Goal: Entertainment & Leisure: Browse casually

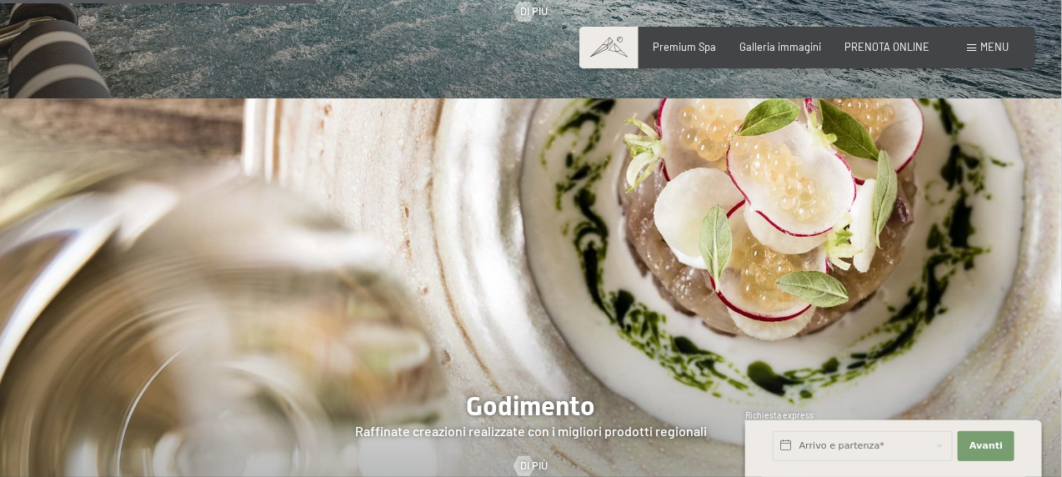
scroll to position [2001, 0]
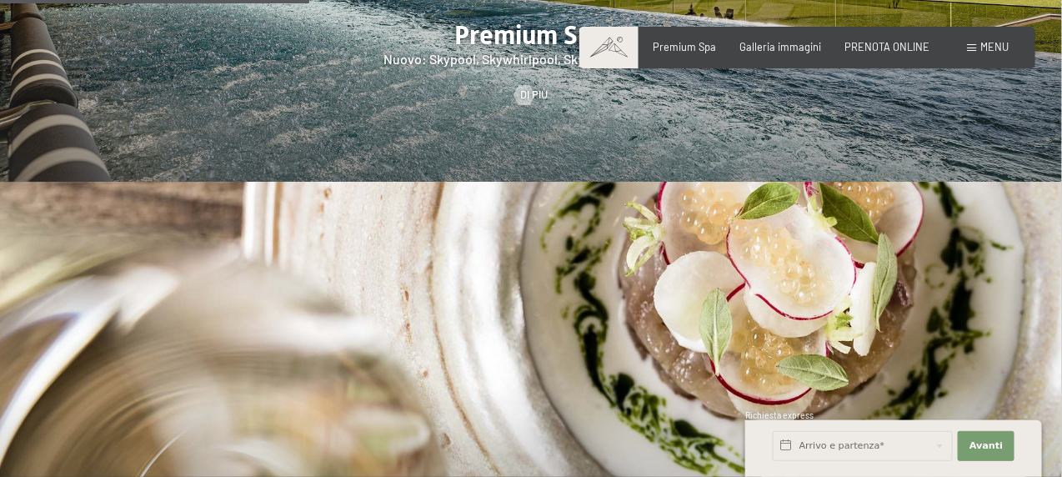
click at [993, 47] on span "Menu" at bounding box center [994, 46] width 28 height 13
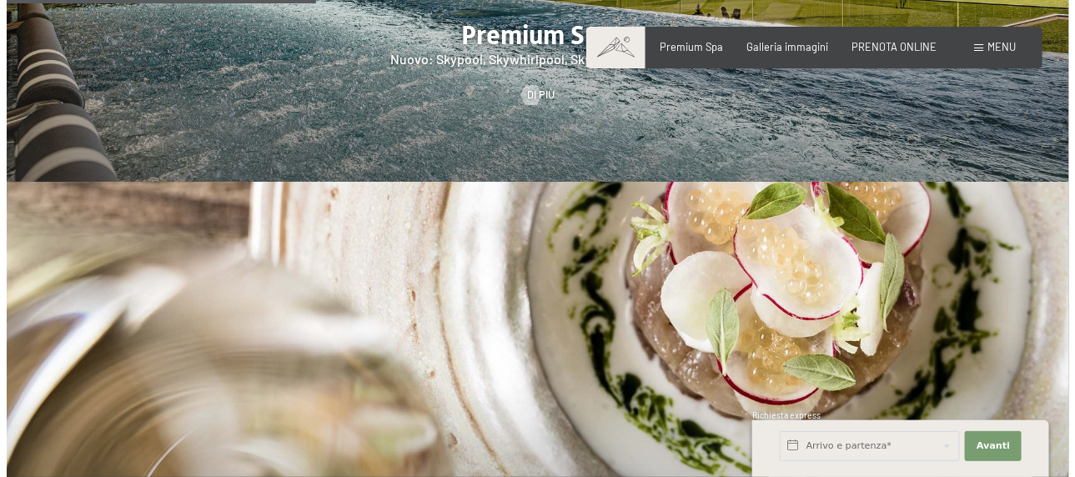
scroll to position [1971, 0]
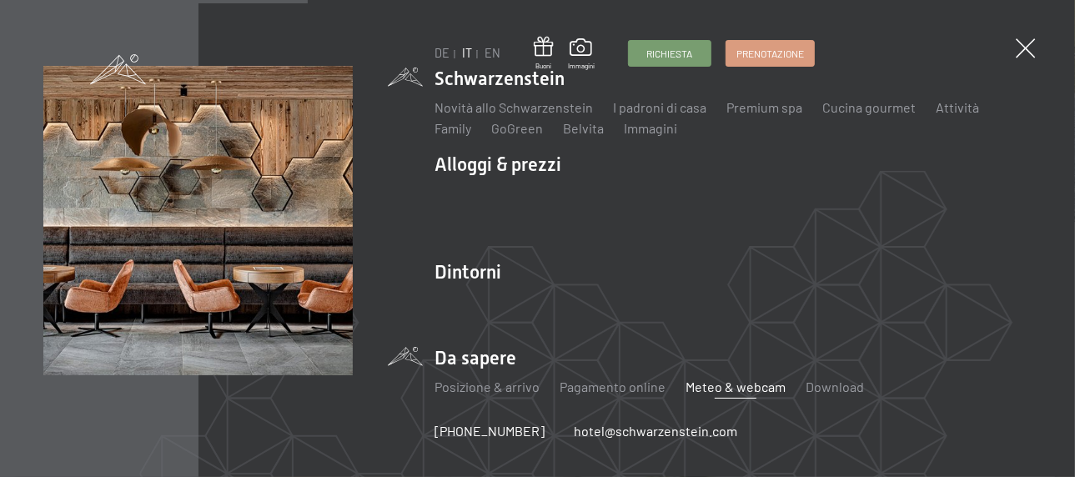
click at [718, 385] on link "Meteo & webcam" at bounding box center [735, 387] width 100 height 16
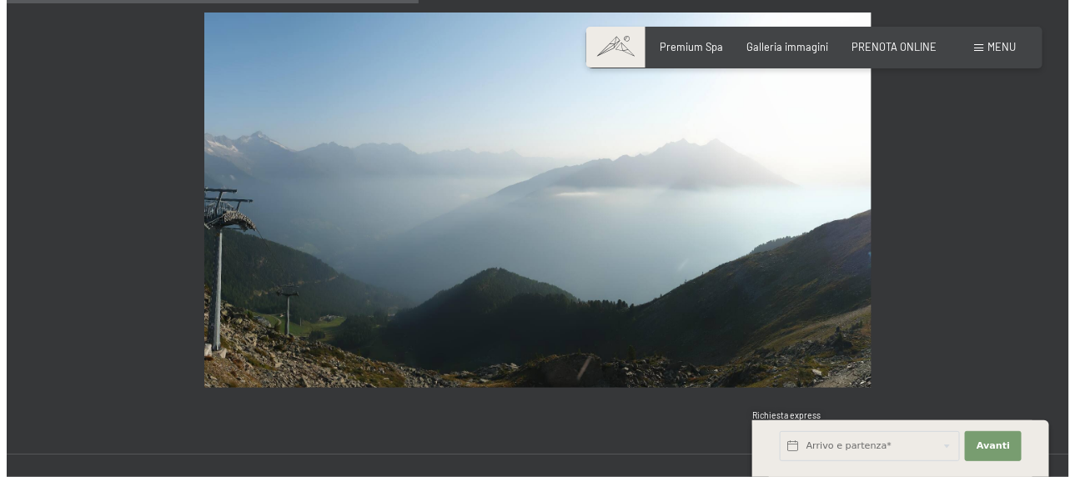
scroll to position [2335, 0]
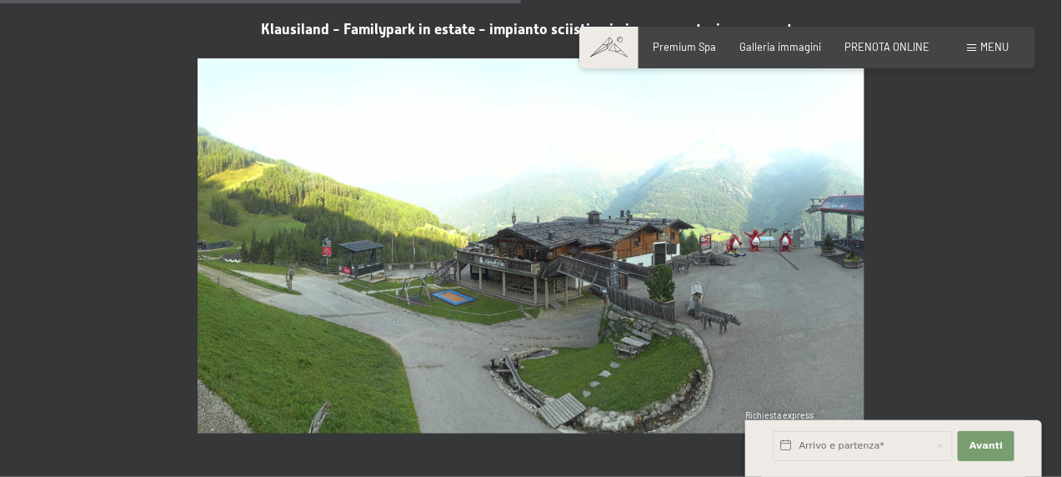
click at [984, 47] on span "Menu" at bounding box center [994, 46] width 28 height 13
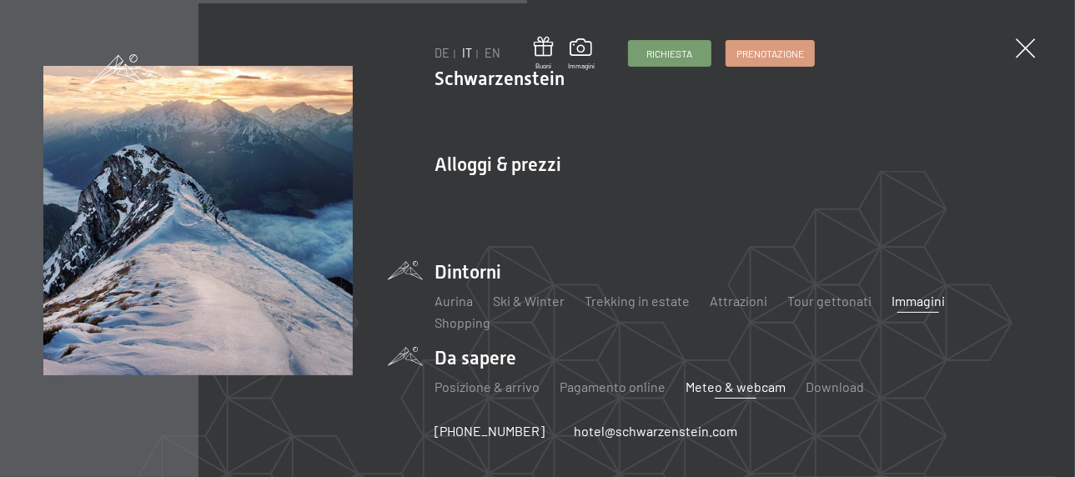
click at [927, 298] on link "Immagini" at bounding box center [917, 301] width 53 height 16
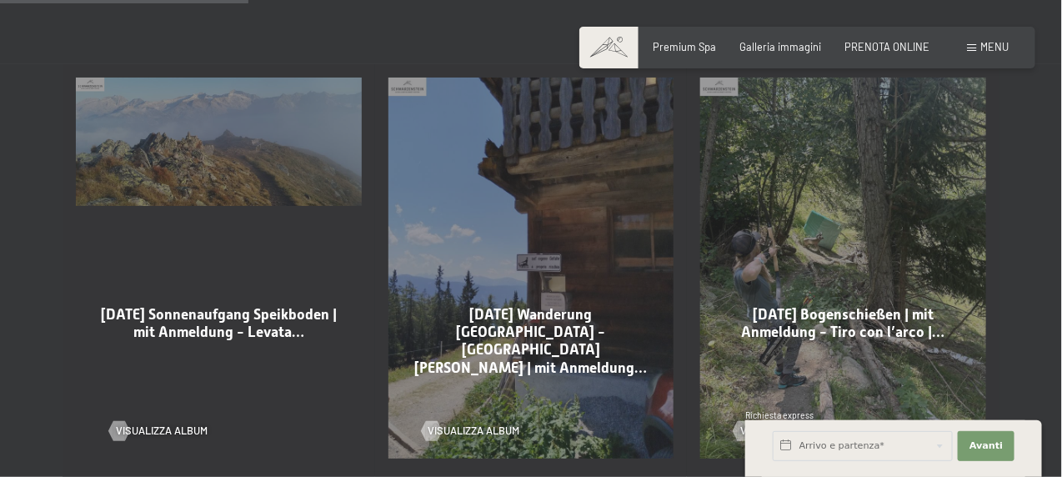
scroll to position [917, 0]
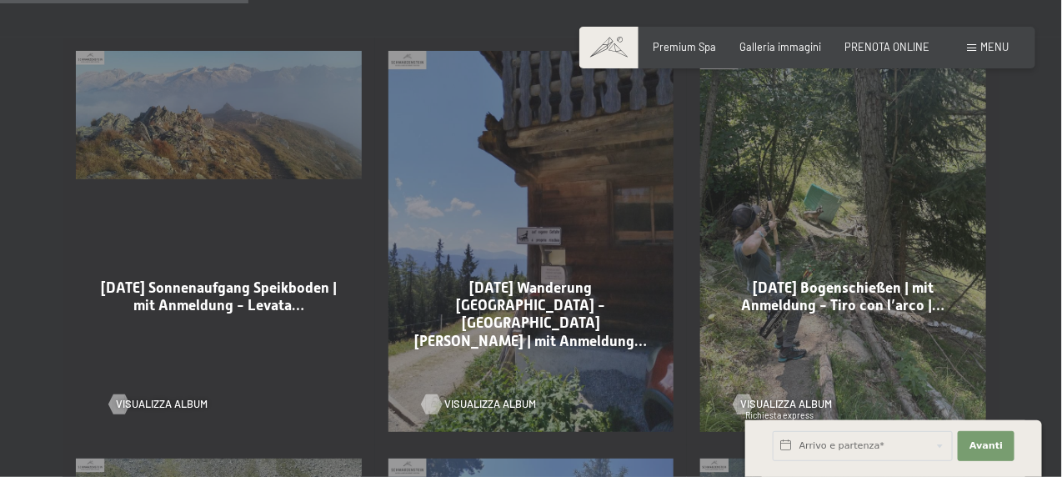
click at [485, 397] on span "Visualizza album" at bounding box center [491, 404] width 92 height 15
click at [156, 397] on span "Visualizza album" at bounding box center [179, 404] width 92 height 15
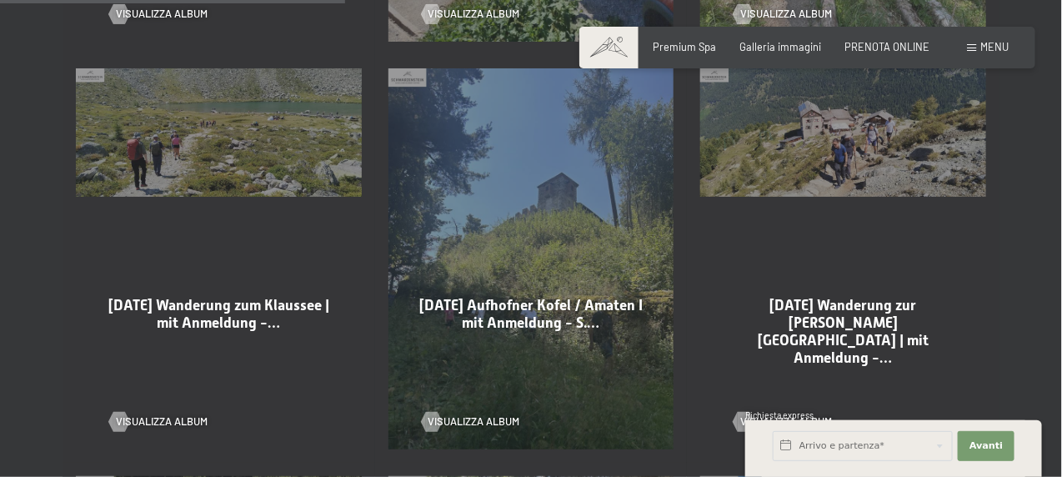
scroll to position [1334, 0]
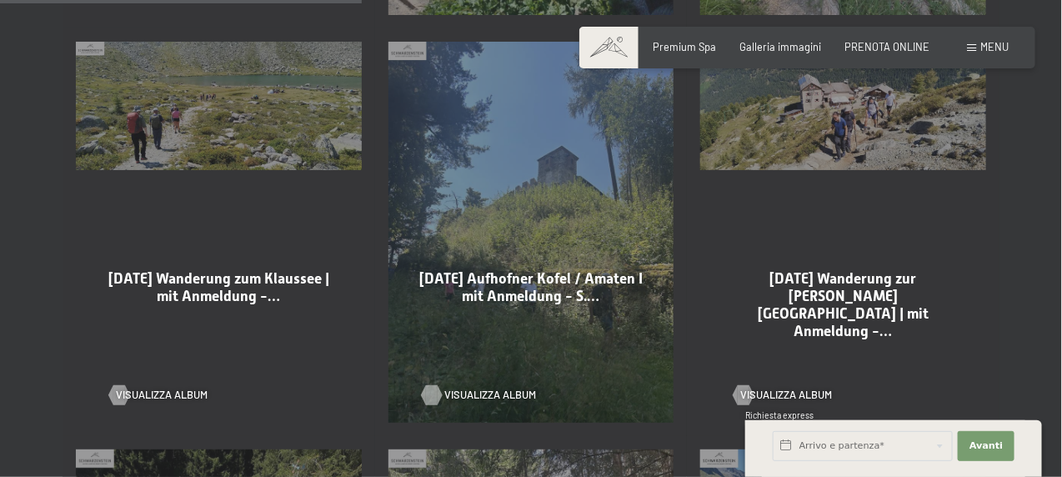
click at [483, 388] on span "Visualizza album" at bounding box center [491, 395] width 92 height 15
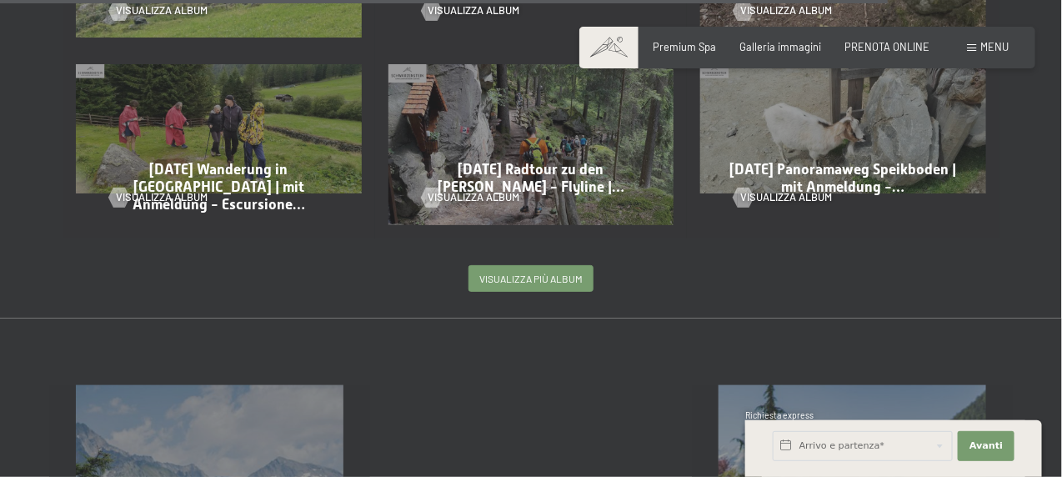
scroll to position [3335, 0]
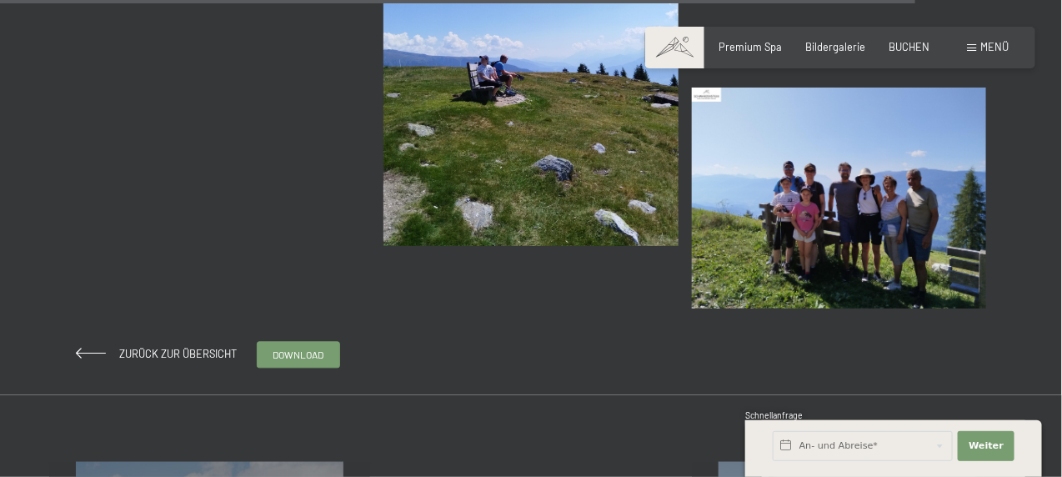
scroll to position [5336, 0]
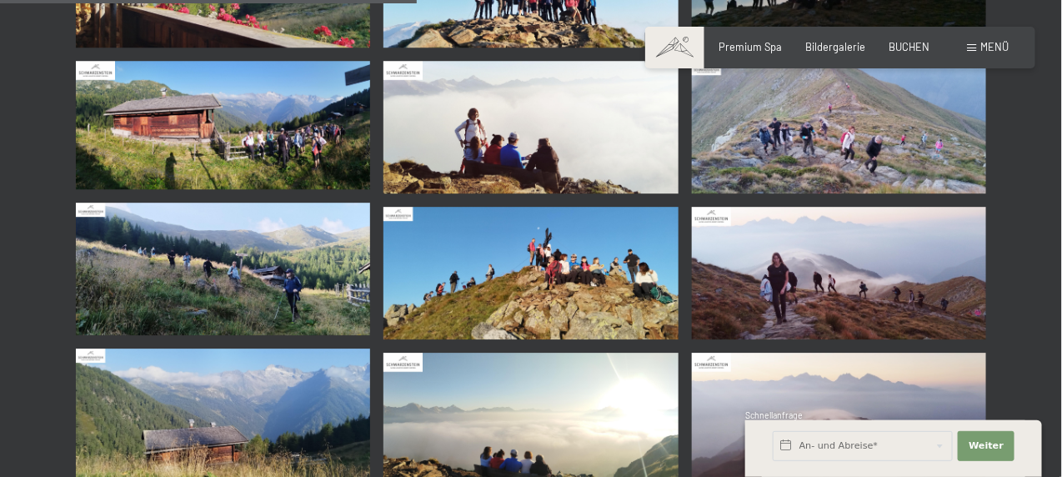
scroll to position [1584, 0]
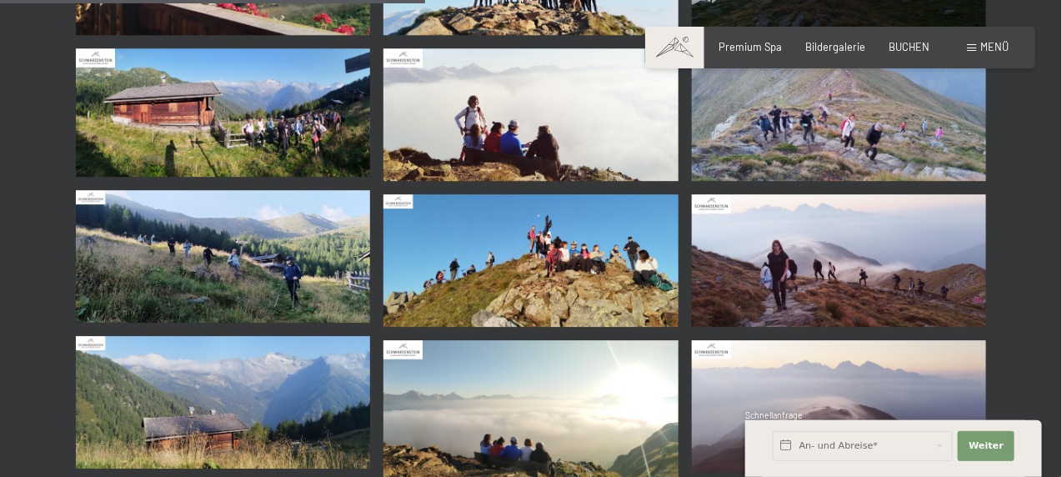
click at [812, 123] on img at bounding box center [839, 114] width 294 height 133
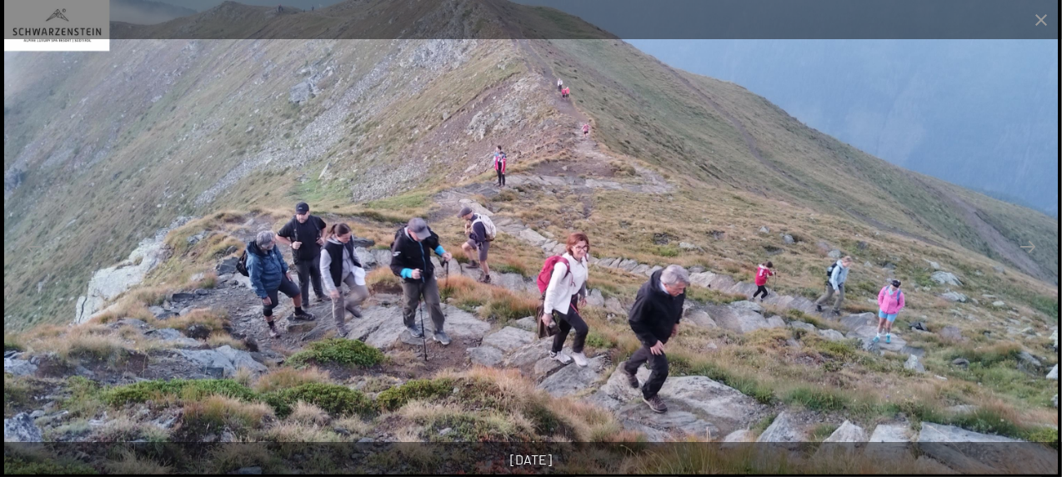
scroll to position [1751, 0]
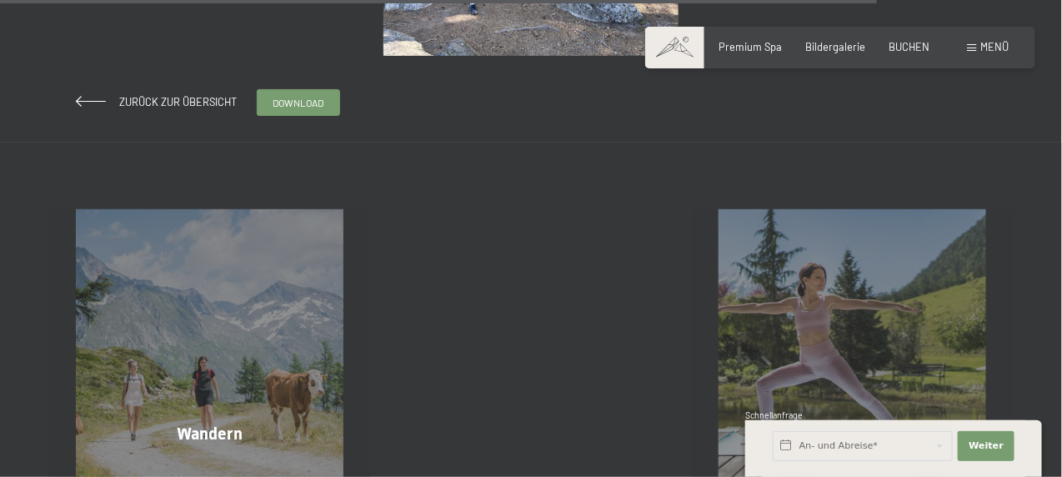
scroll to position [2418, 0]
